Goal: Transaction & Acquisition: Purchase product/service

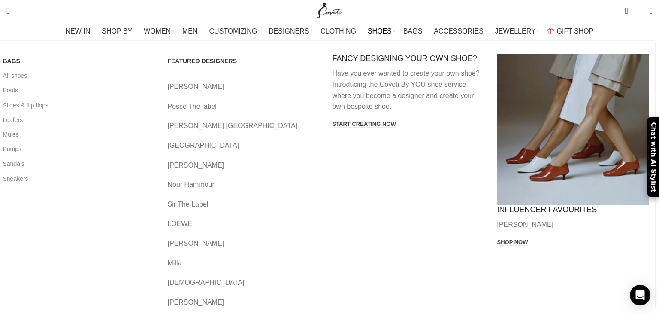
click at [224, 89] on link "[PERSON_NAME]" at bounding box center [243, 86] width 152 height 11
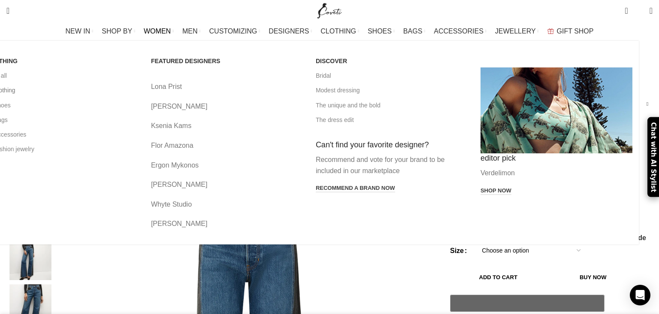
click at [88, 90] on link "All clothing" at bounding box center [62, 90] width 152 height 15
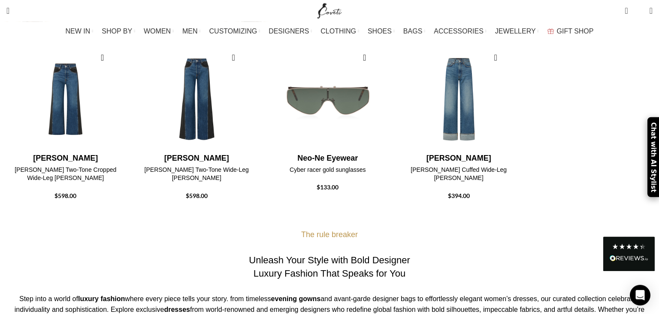
scroll to position [265, 0]
